Goal: Information Seeking & Learning: Learn about a topic

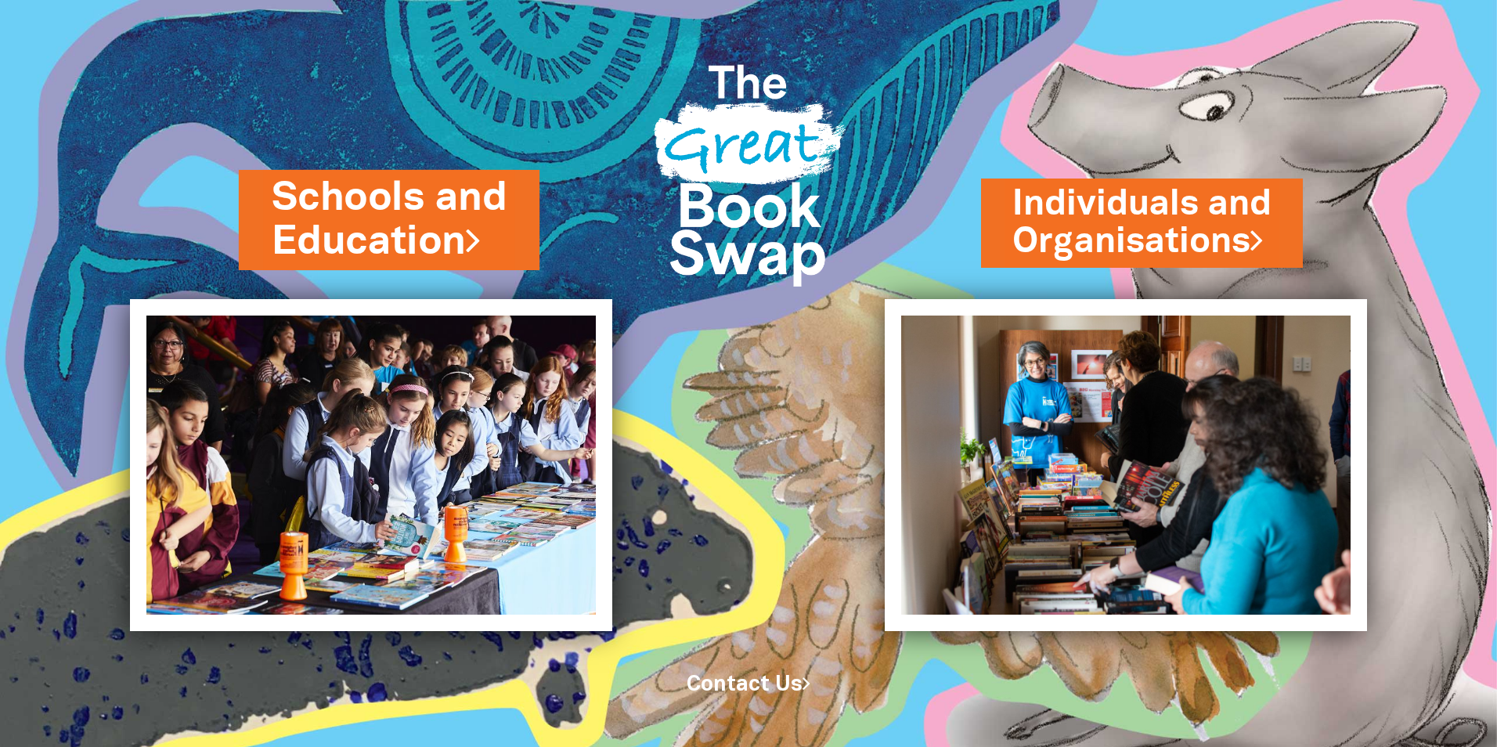
click at [322, 242] on link "Schools and Education" at bounding box center [389, 220] width 235 height 99
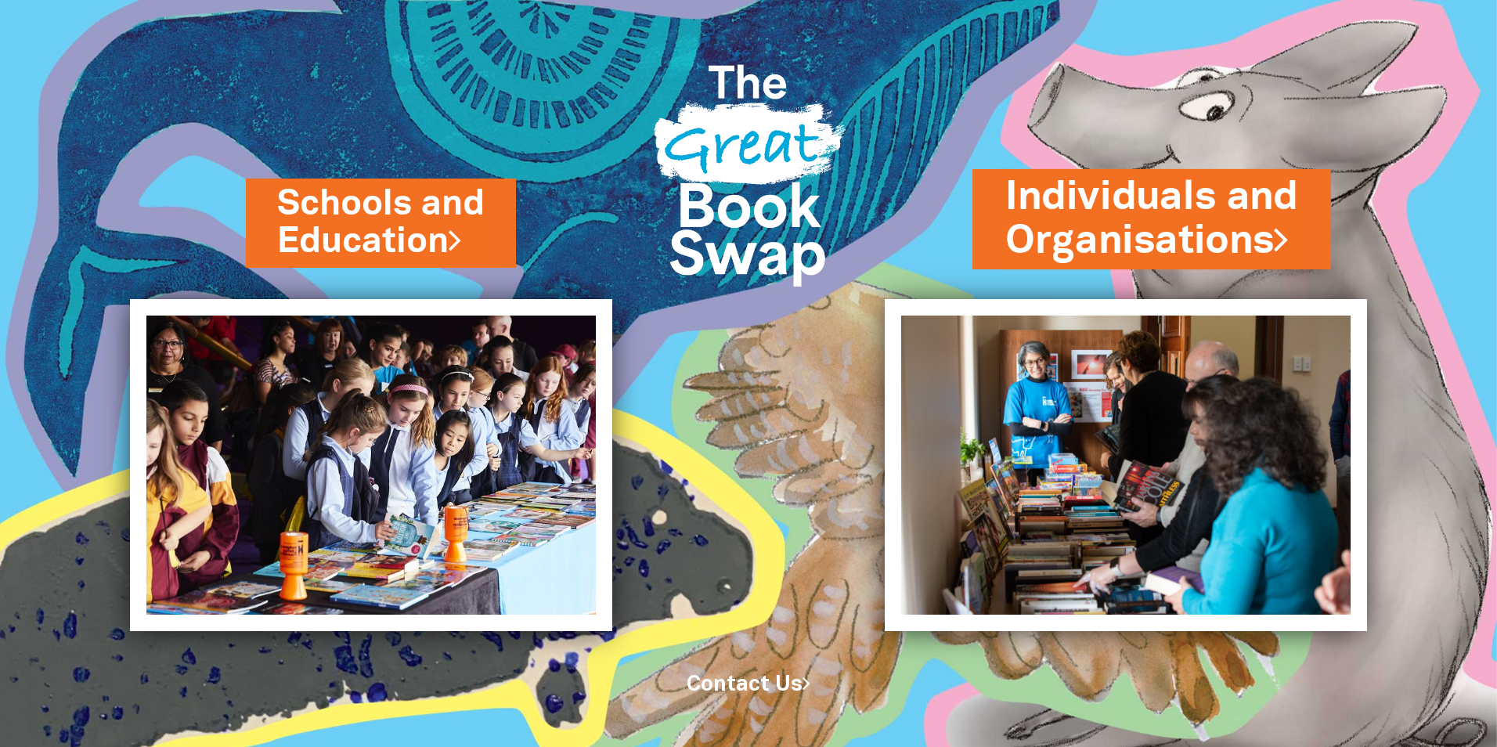
click at [1179, 204] on link "Individuals and Organisations" at bounding box center [1152, 219] width 293 height 99
click at [1076, 206] on link "Individuals and Organisations" at bounding box center [1152, 219] width 293 height 99
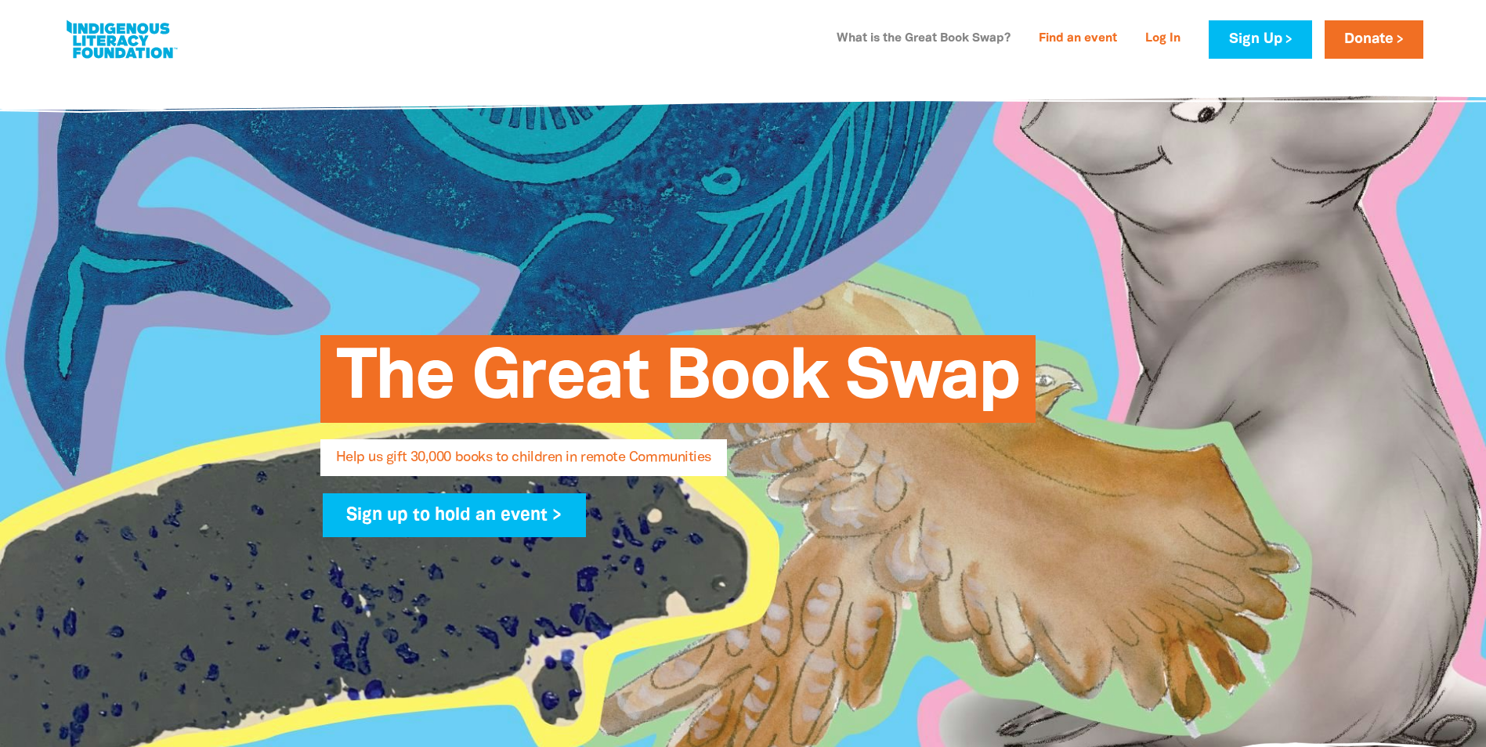
click at [975, 39] on link "What is the Great Book Swap?" at bounding box center [923, 39] width 193 height 25
